Goal: Task Accomplishment & Management: Use online tool/utility

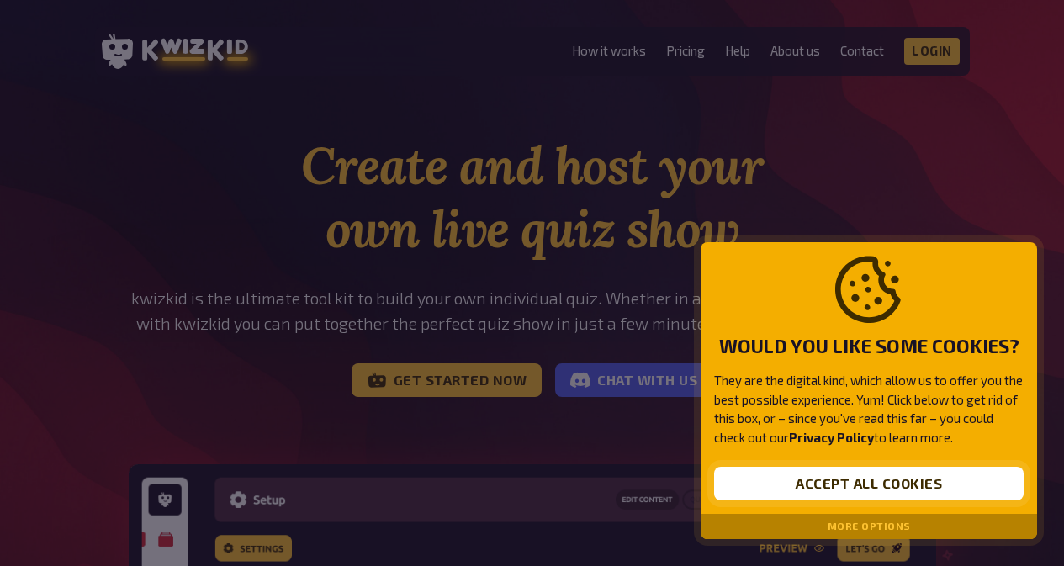
click at [899, 486] on button "Accept all cookies" at bounding box center [869, 484] width 310 height 34
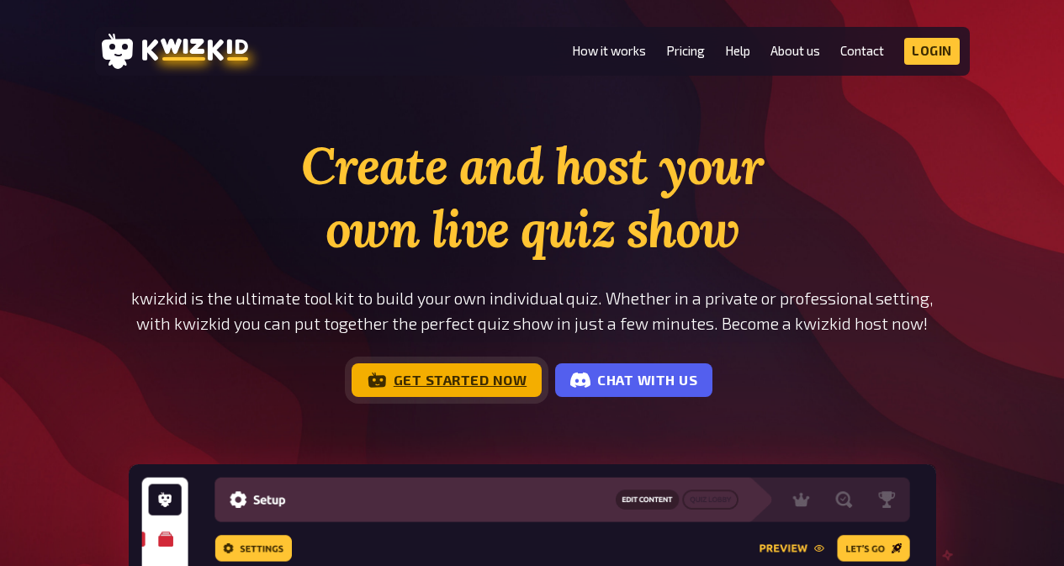
click at [418, 382] on link "Get started now" at bounding box center [447, 380] width 191 height 34
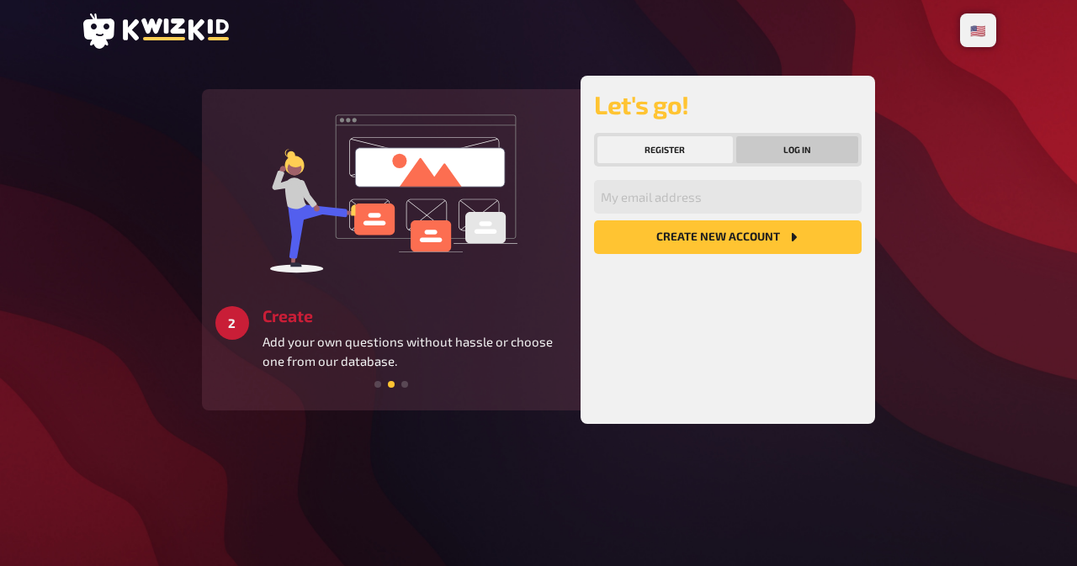
click at [784, 147] on button "Log in" at bounding box center [797, 149] width 123 height 27
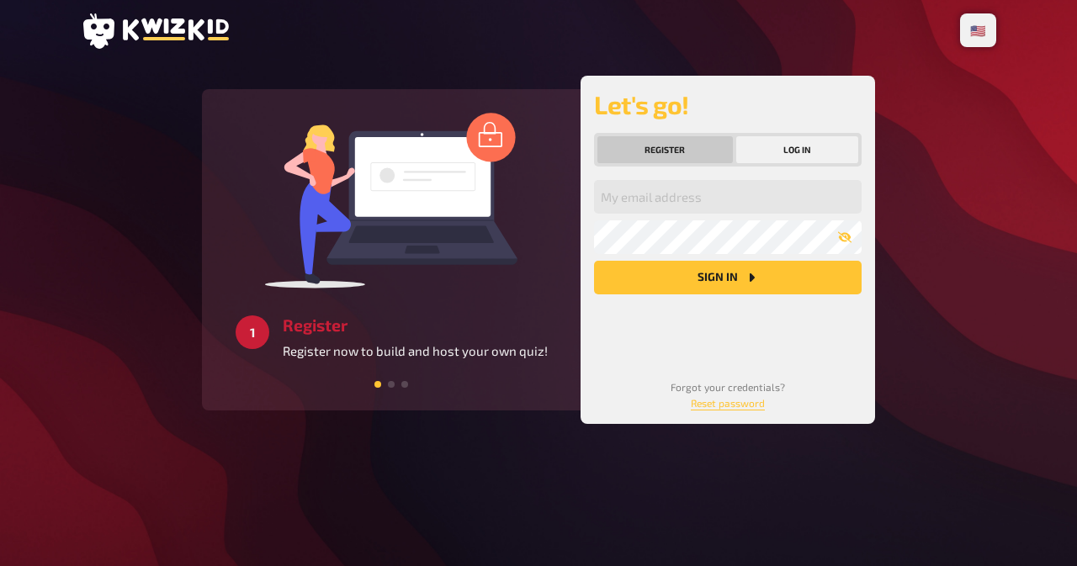
click at [637, 143] on button "Register" at bounding box center [664, 149] width 135 height 27
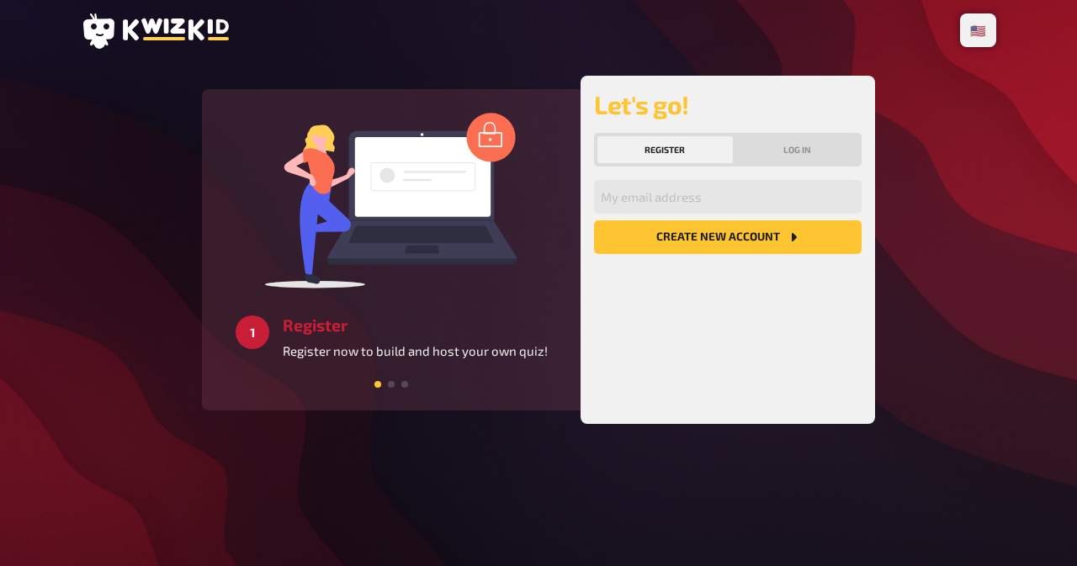
click at [729, 231] on button "Create new account" at bounding box center [728, 237] width 268 height 34
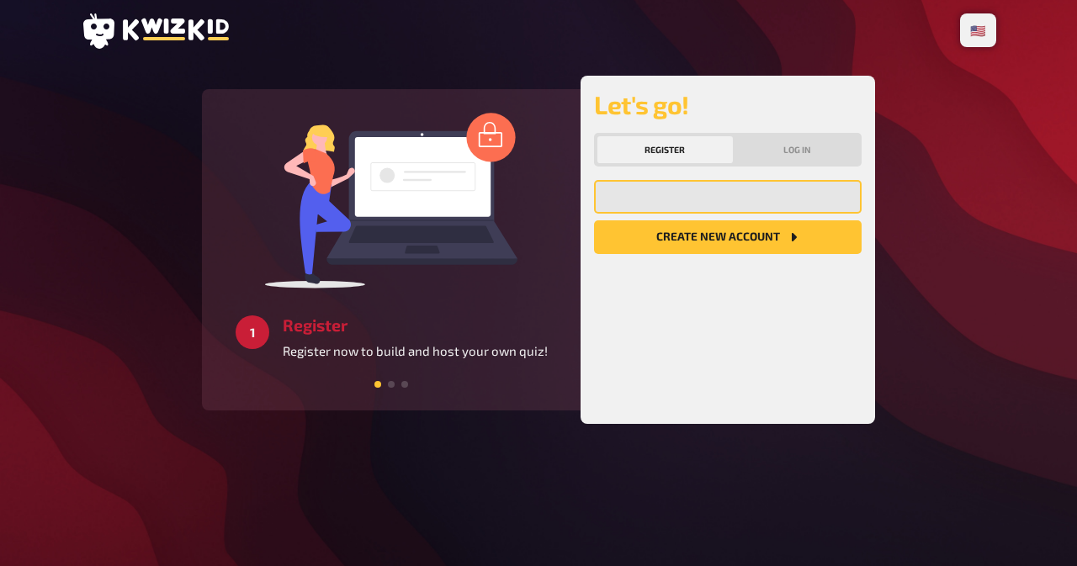
click at [718, 201] on input "email" at bounding box center [728, 197] width 268 height 34
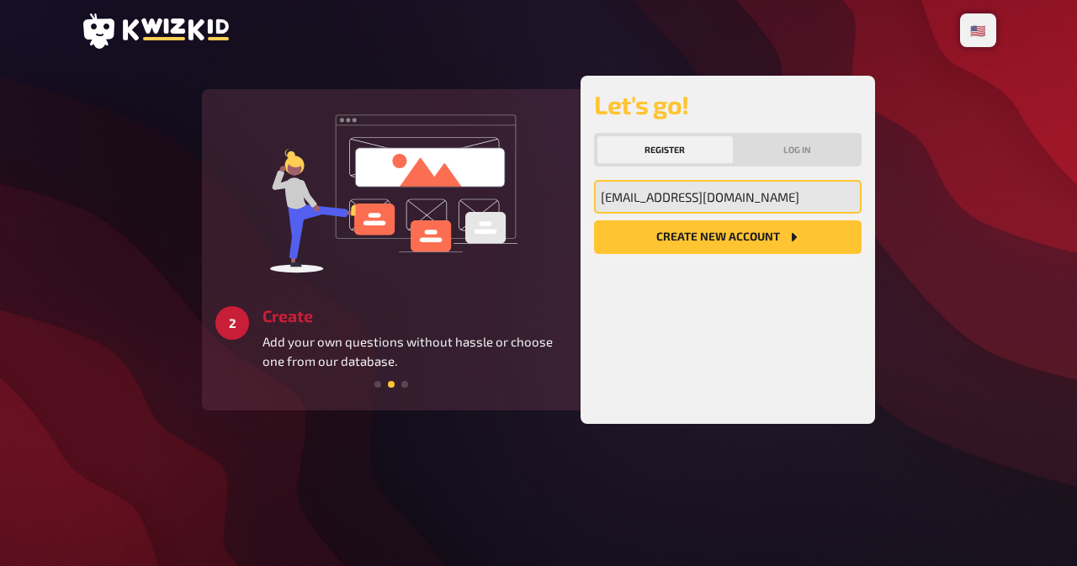
type input "[EMAIL_ADDRESS][DOMAIN_NAME]"
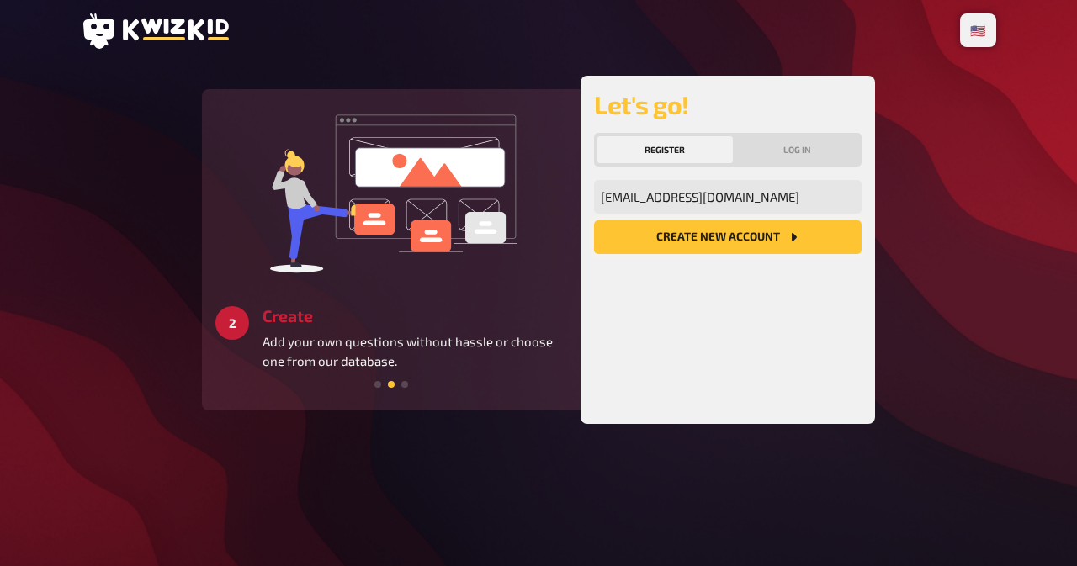
click at [766, 246] on button "Create new account" at bounding box center [728, 237] width 268 height 34
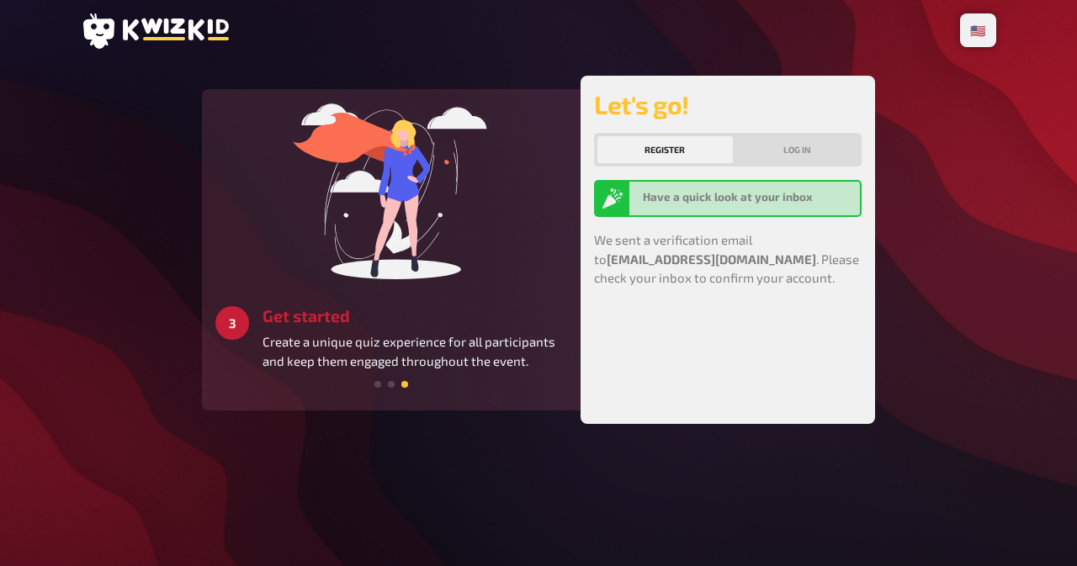
click at [791, 197] on b "Have a quick look at your inbox" at bounding box center [728, 196] width 170 height 13
click at [772, 197] on b "Have a quick look at your inbox" at bounding box center [728, 196] width 170 height 13
click at [786, 155] on button "Log in" at bounding box center [797, 149] width 123 height 27
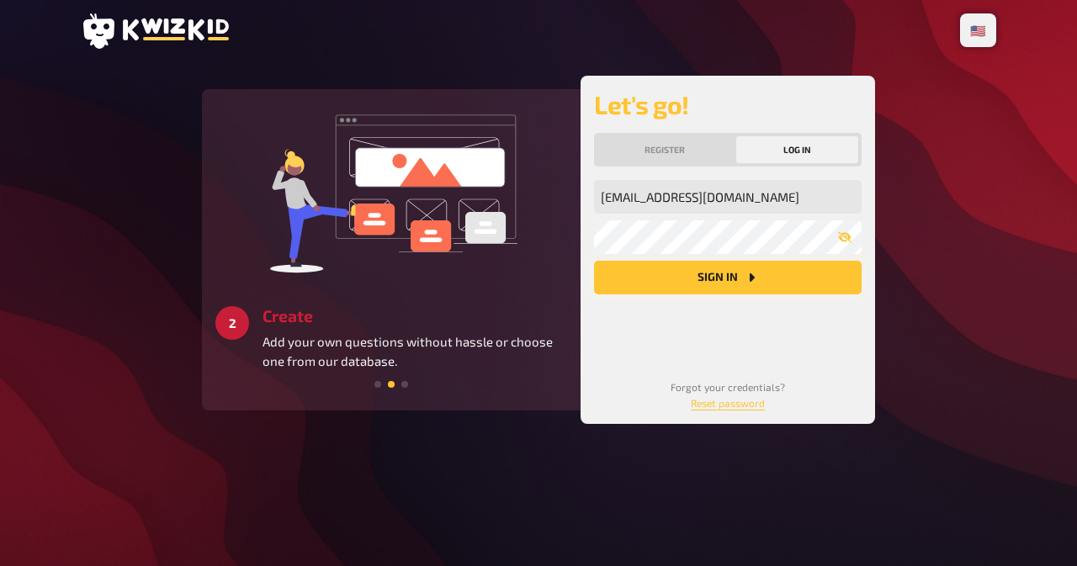
click at [756, 285] on button "Sign in" at bounding box center [728, 278] width 268 height 34
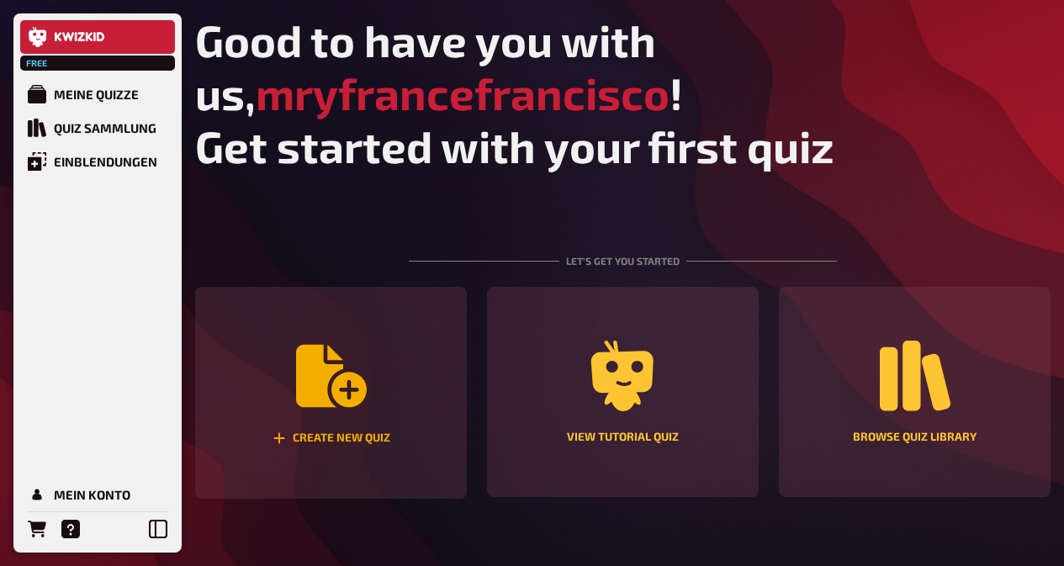
click at [406, 365] on div "Create new quiz" at bounding box center [331, 393] width 272 height 212
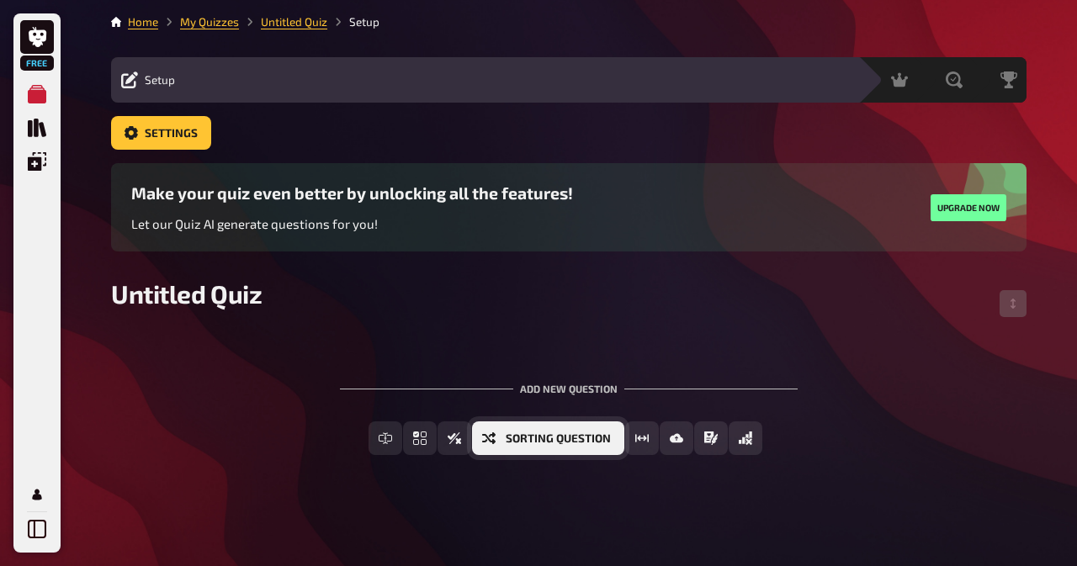
click at [585, 433] on span "Sorting Question" at bounding box center [558, 439] width 105 height 12
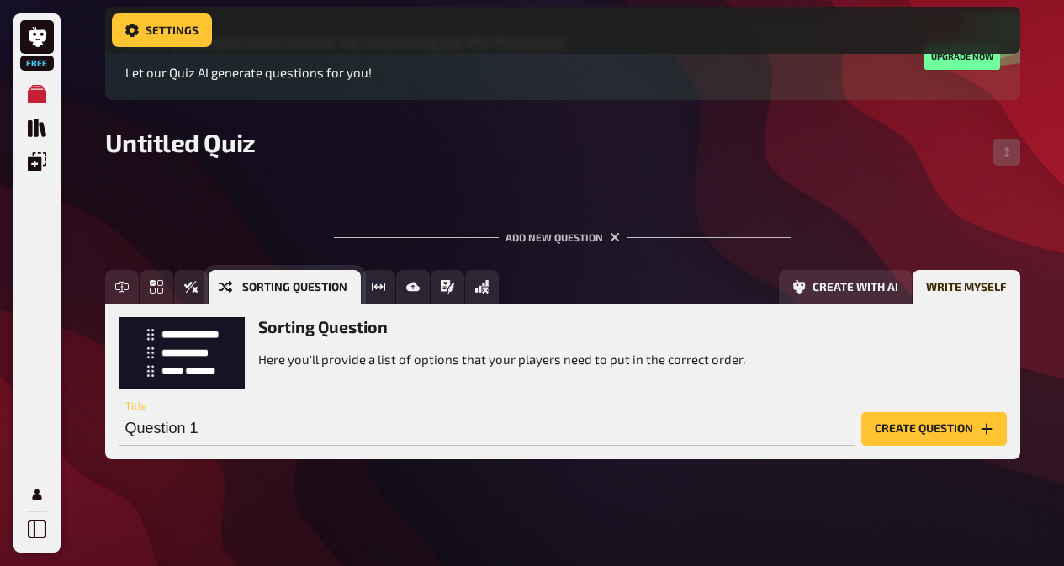
scroll to position [166, 0]
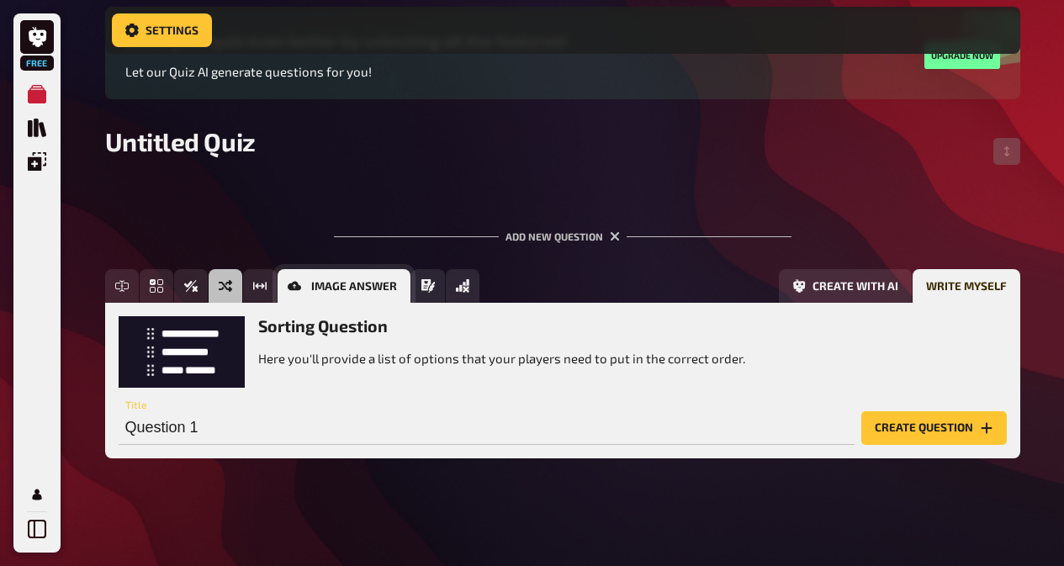
click at [302, 284] on button "Image Answer" at bounding box center [344, 286] width 133 height 34
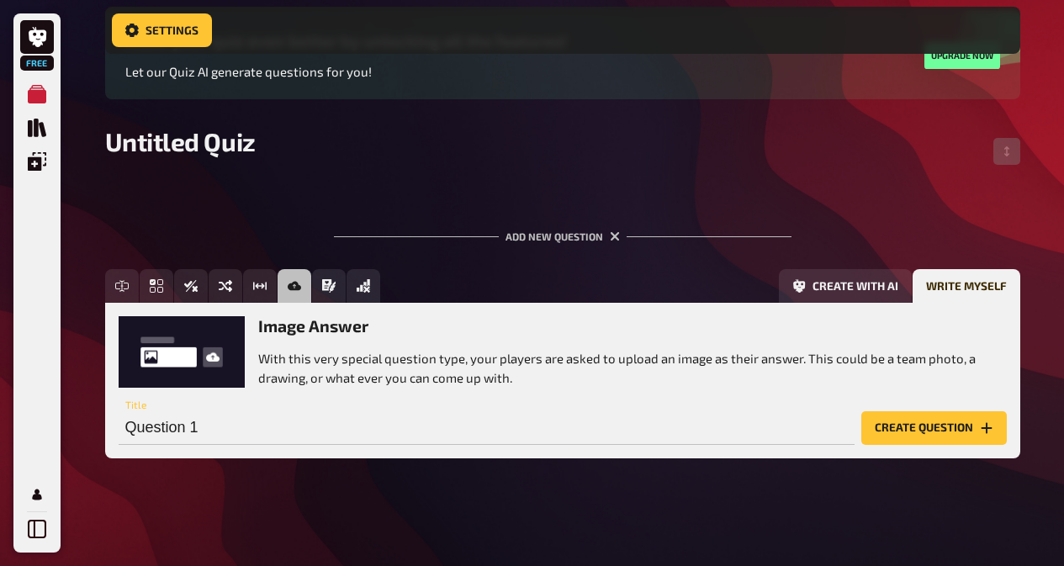
click at [194, 363] on div "Image Answer With this very special question type, your players are asked to up…" at bounding box center [563, 351] width 888 height 71
click at [918, 422] on button "Create question" at bounding box center [934, 428] width 146 height 34
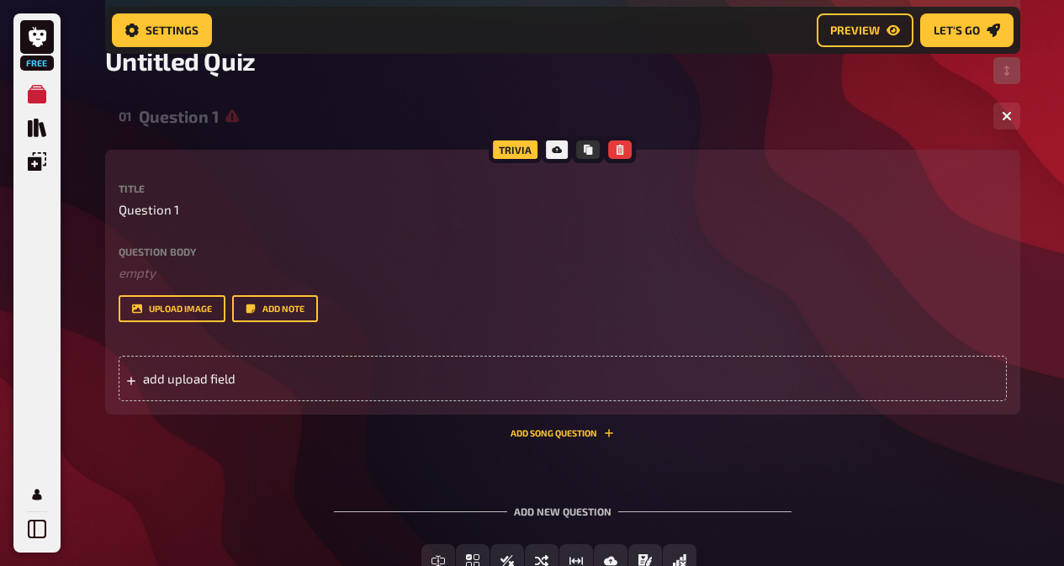
scroll to position [278, 0]
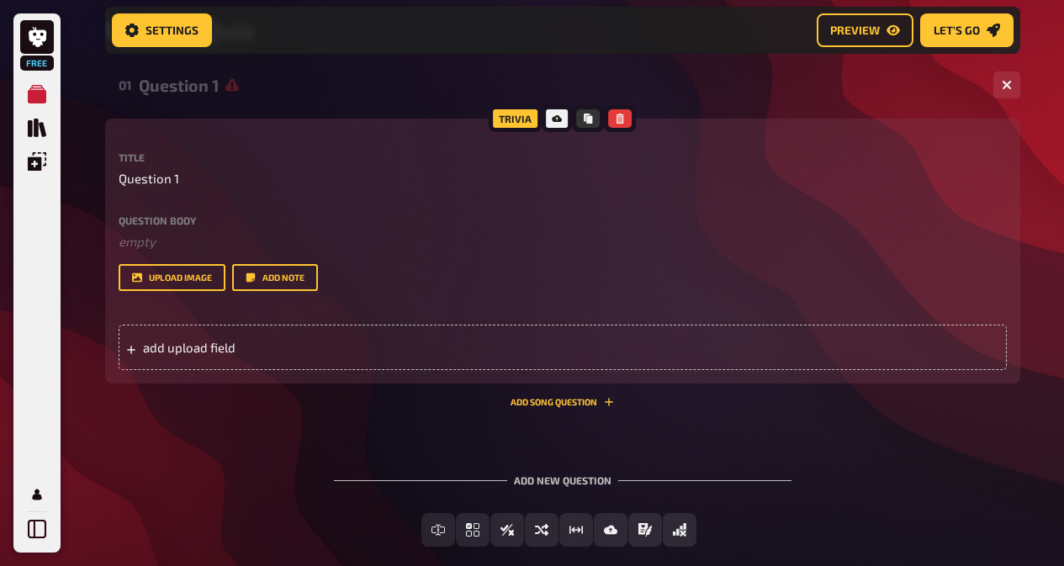
click at [162, 215] on label "Question body" at bounding box center [563, 220] width 888 height 10
click at [452, 154] on label "Title" at bounding box center [563, 157] width 888 height 10
click at [139, 212] on div "Title Question 1 Question body ﻿ empty Drop here to upload upload image Add note" at bounding box center [563, 221] width 888 height 139
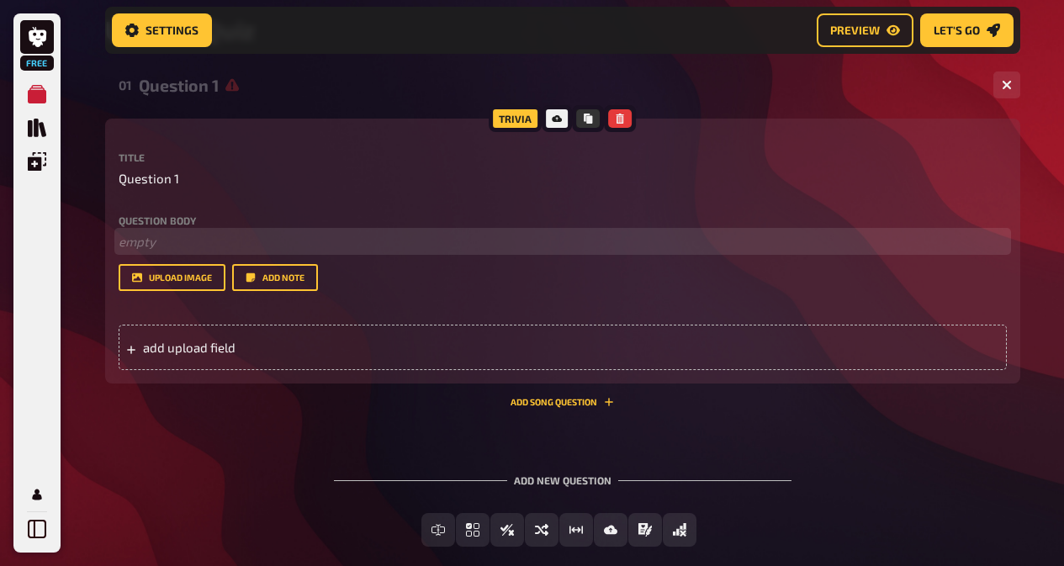
click at [152, 243] on p "﻿ empty" at bounding box center [563, 241] width 888 height 19
